Goal: Task Accomplishment & Management: Manage account settings

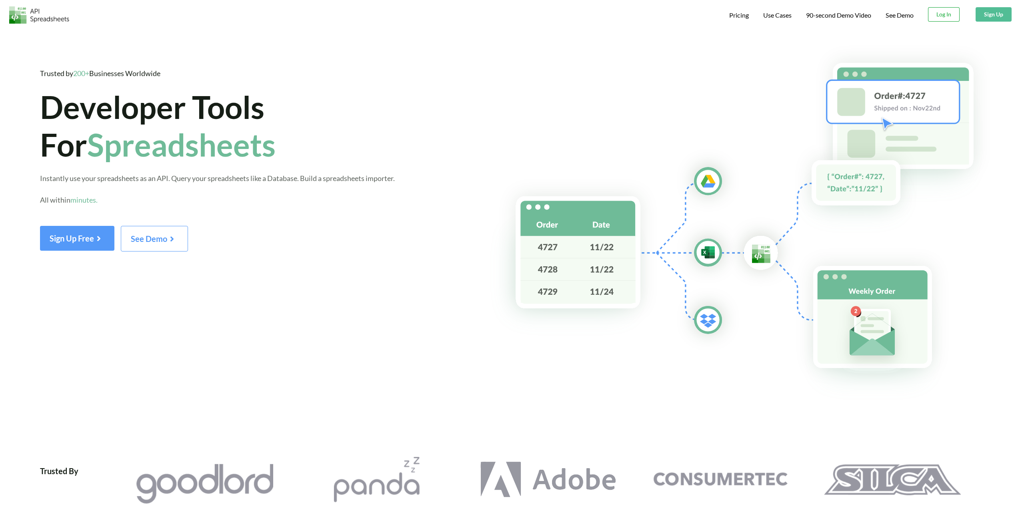
click at [933, 16] on button "Log In" at bounding box center [944, 14] width 32 height 14
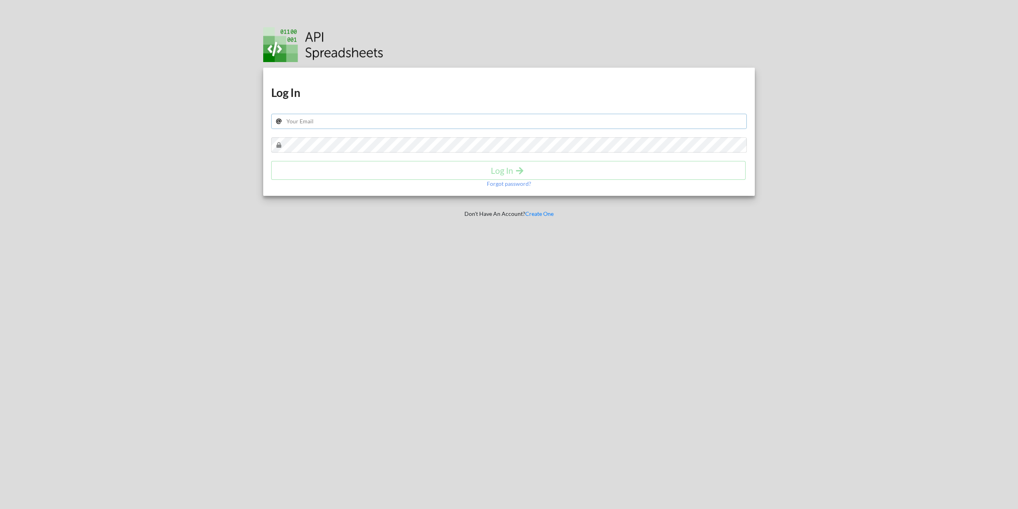
click at [407, 115] on input "text" at bounding box center [509, 121] width 476 height 15
type input "[EMAIL_ADDRESS][DOMAIN_NAME]"
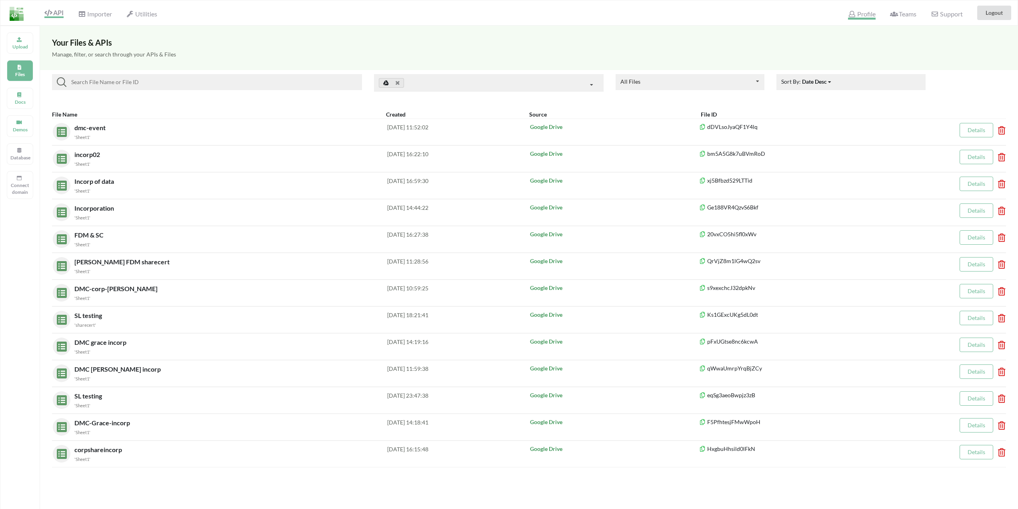
click at [857, 17] on span "Profile" at bounding box center [861, 15] width 27 height 10
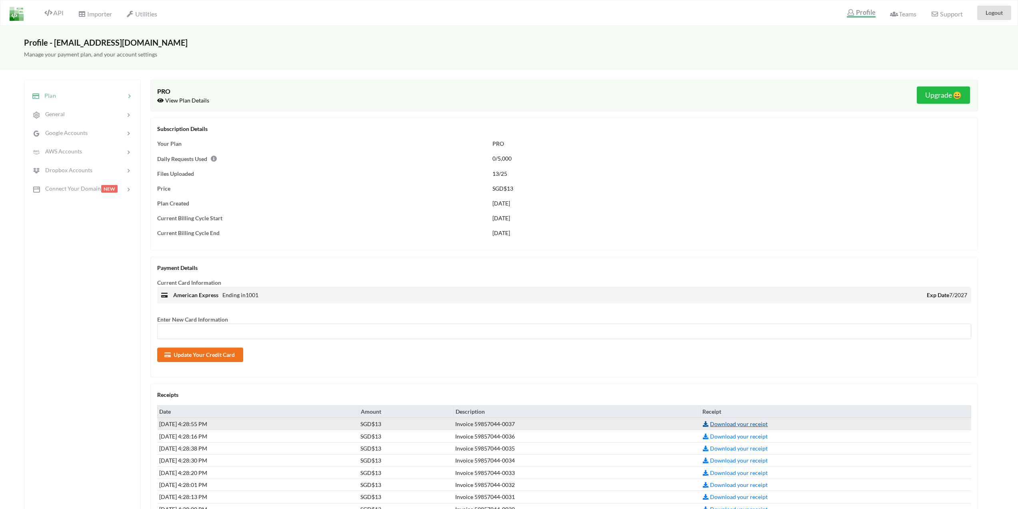
click at [747, 424] on link "Download your receipt" at bounding box center [735, 423] width 66 height 7
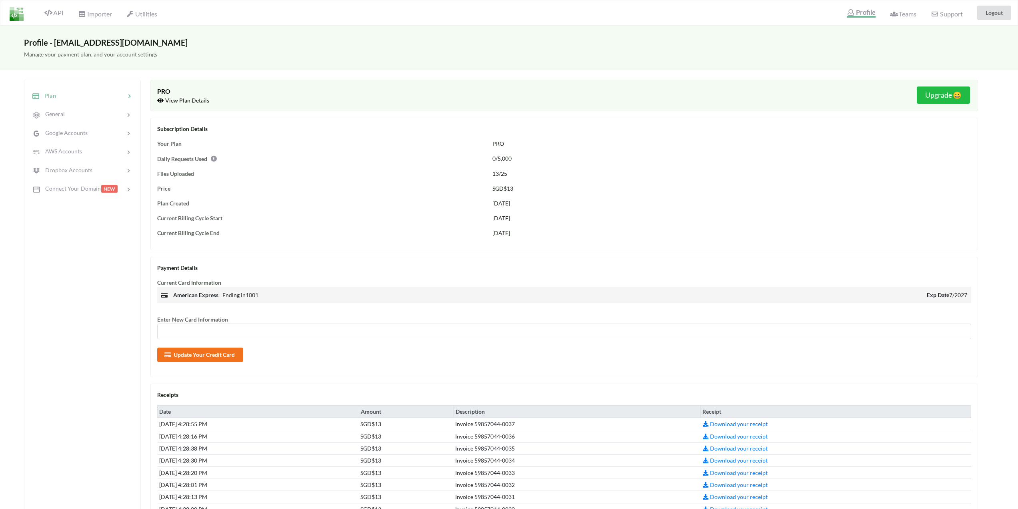
click at [215, 158] on icon at bounding box center [211, 157] width 7 height 6
click at [86, 212] on div "Plan General Google Accounts AWS Accounts Dropbox Accounts Connect Your Domain …" at bounding box center [82, 340] width 117 height 521
